Goal: Find contact information: Find contact information

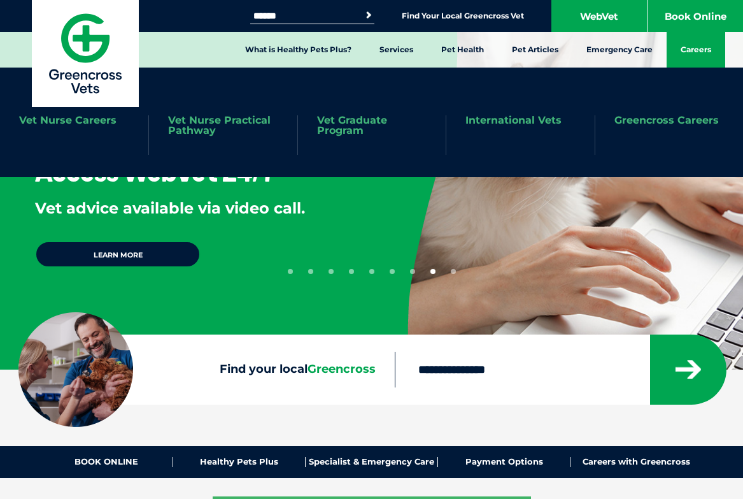
click at [687, 52] on link "Careers" at bounding box center [696, 50] width 59 height 36
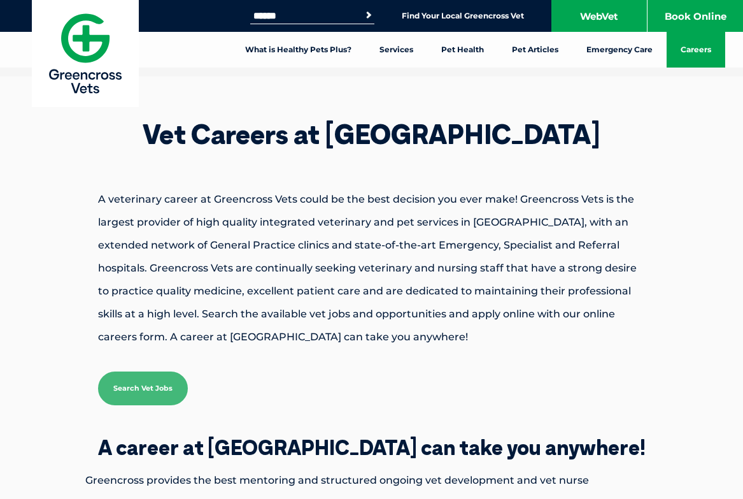
click at [75, 43] on img at bounding box center [85, 53] width 107 height 107
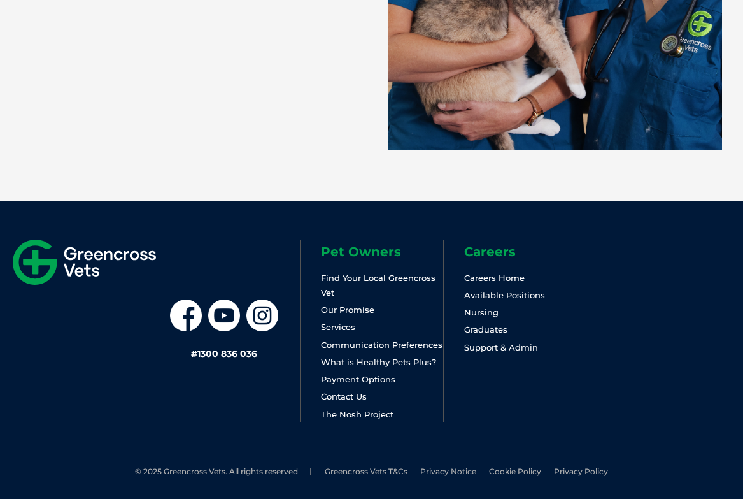
scroll to position [2751, 0]
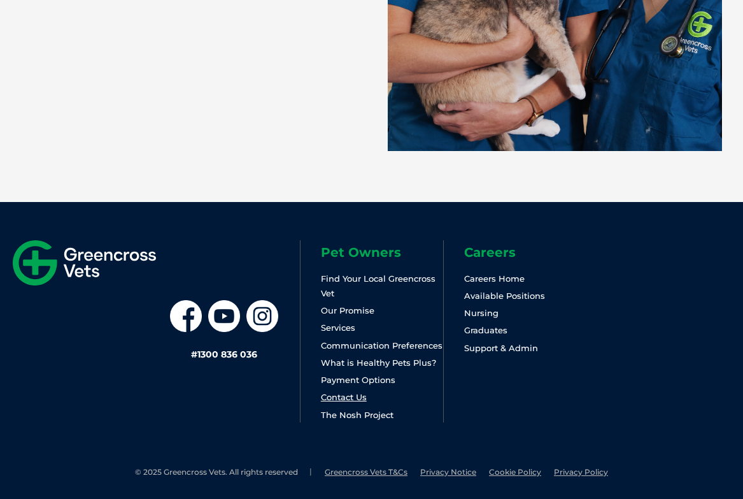
click at [348, 396] on link "Contact Us" at bounding box center [344, 397] width 46 height 10
